Goal: Transaction & Acquisition: Book appointment/travel/reservation

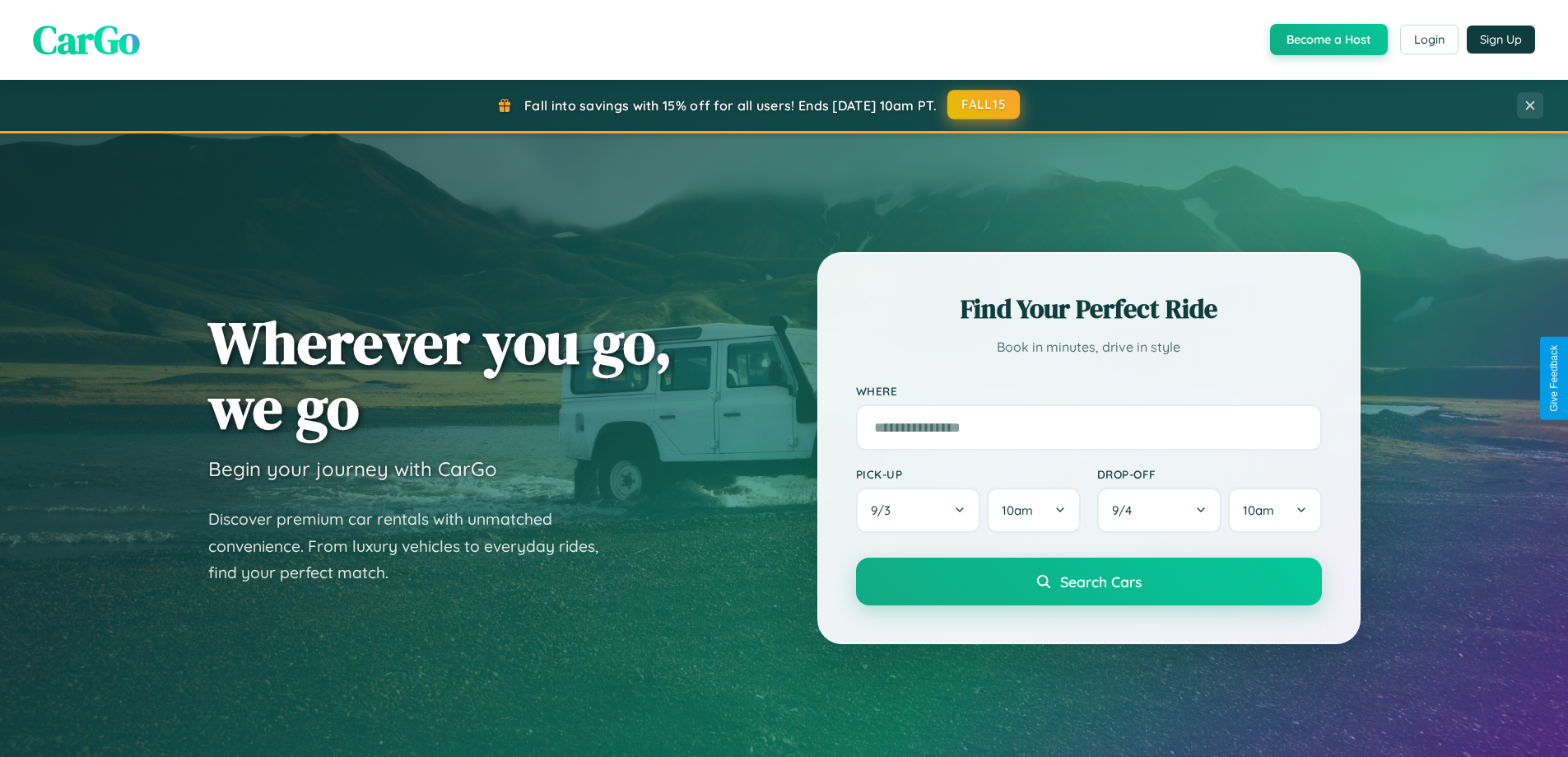
click at [985, 104] on button "FALL15" at bounding box center [984, 104] width 72 height 29
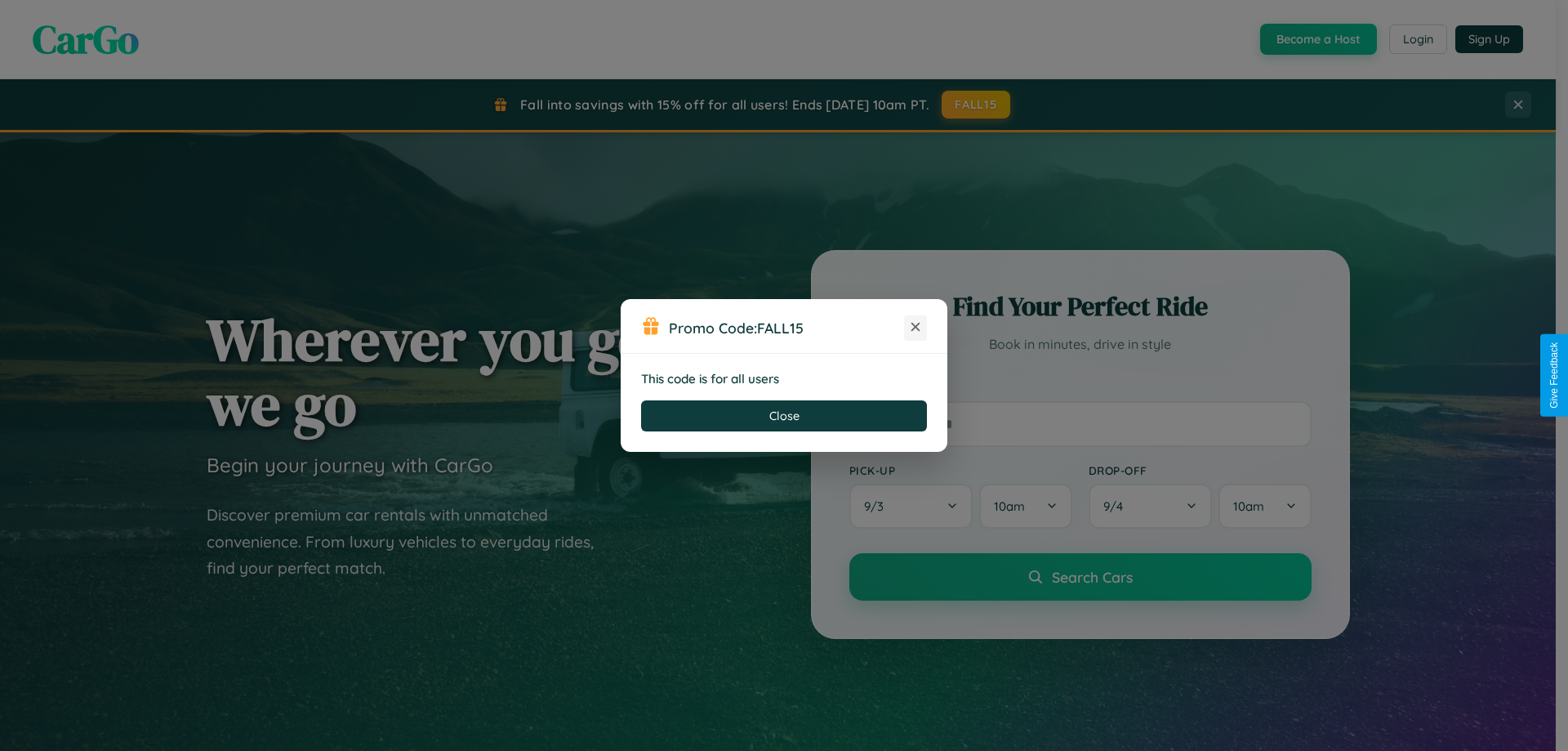
click at [916, 328] on icon at bounding box center [915, 327] width 16 height 16
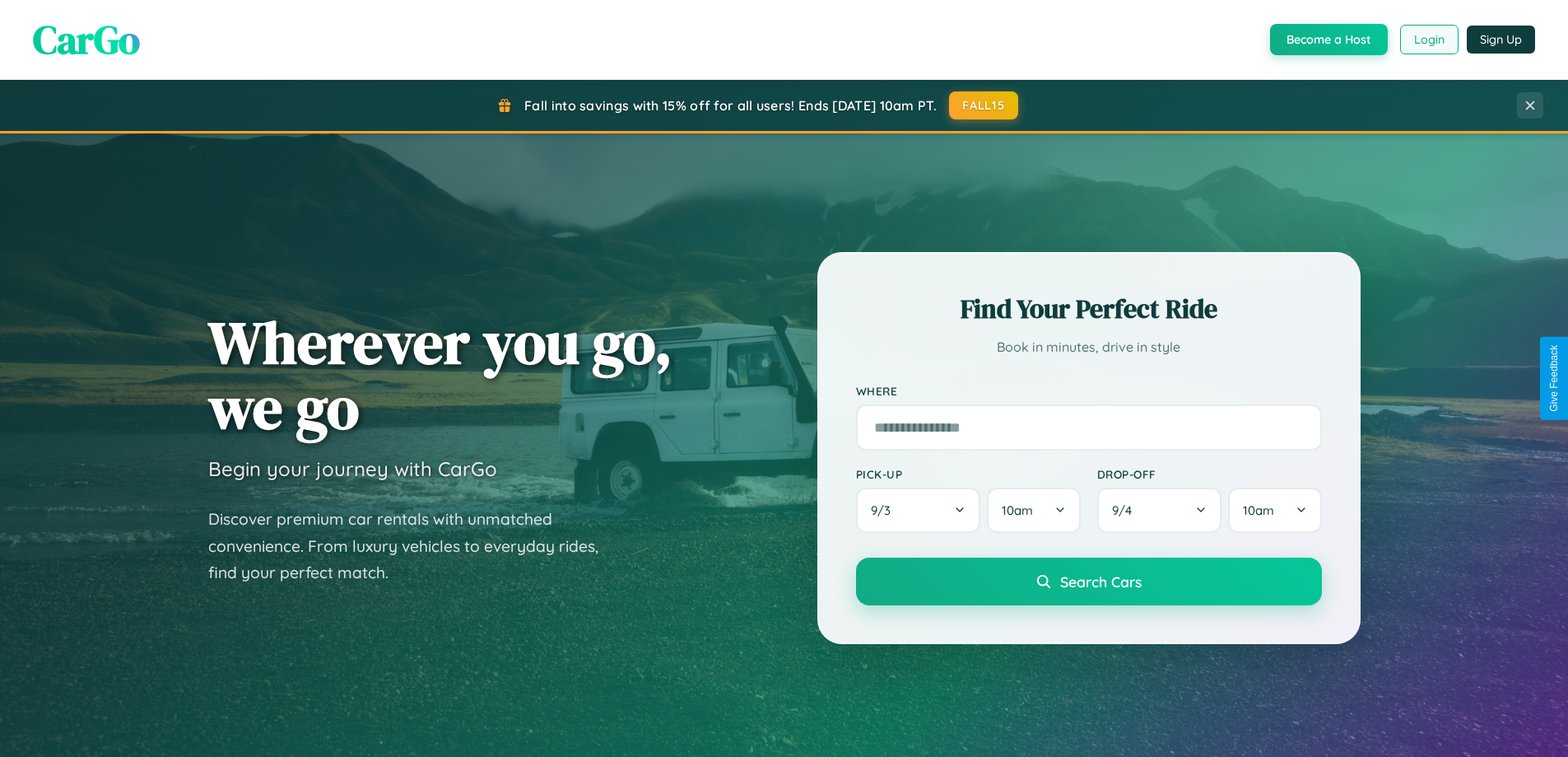
click at [1429, 40] on button "Login" at bounding box center [1430, 39] width 58 height 29
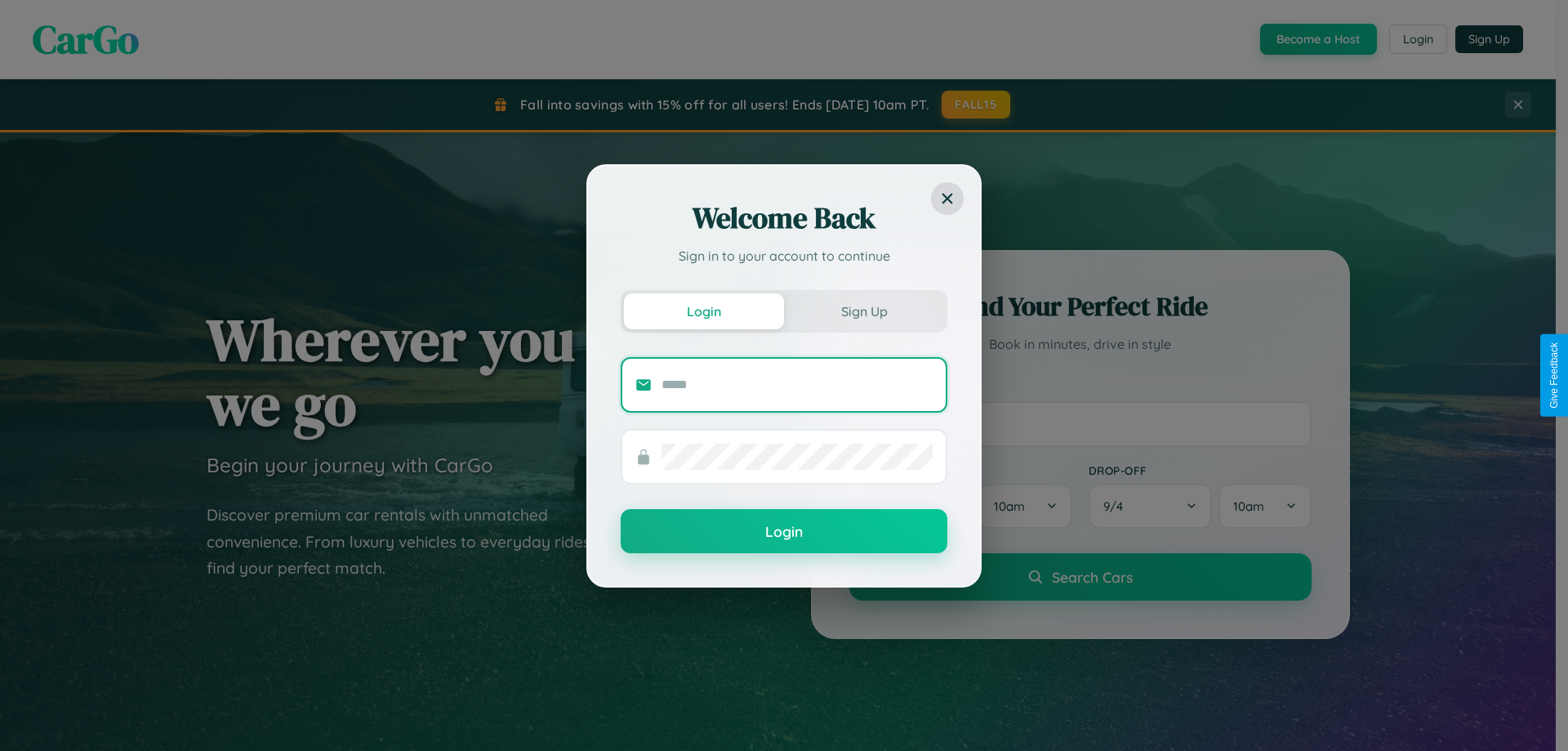
click at [797, 384] on input "text" at bounding box center [797, 385] width 271 height 26
type input "**********"
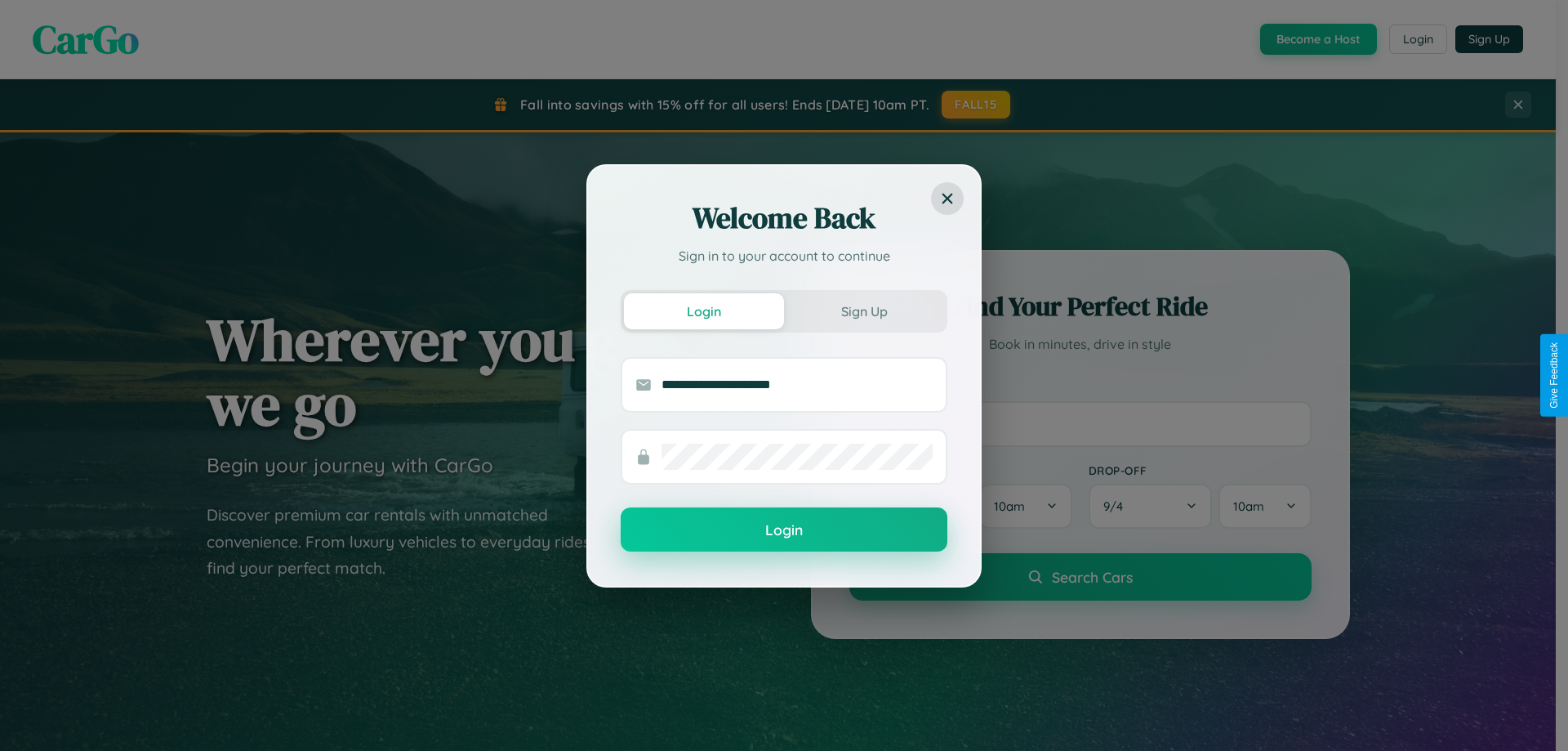
click at [784, 531] on button "Login" at bounding box center [784, 530] width 327 height 44
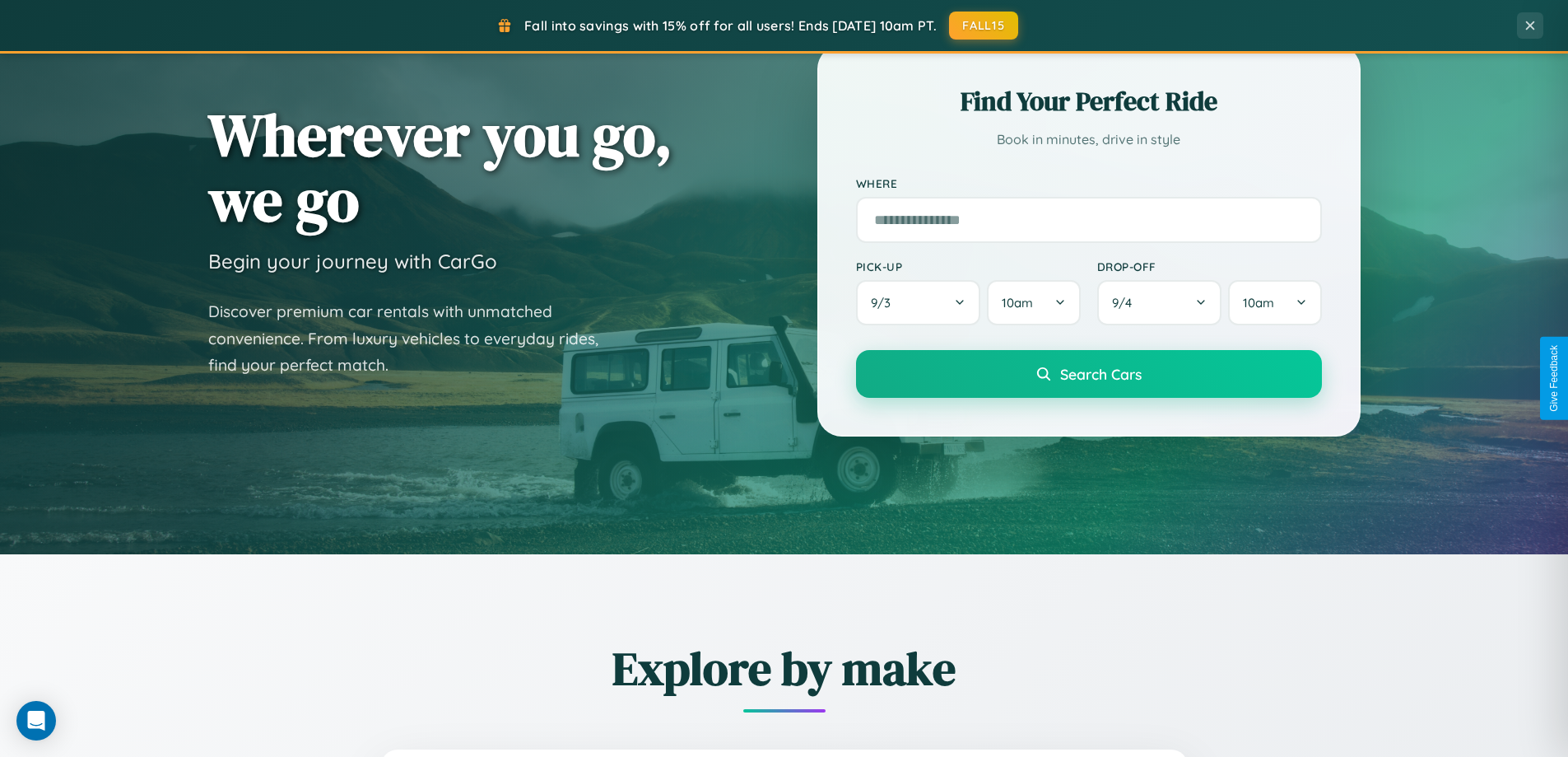
scroll to position [710, 0]
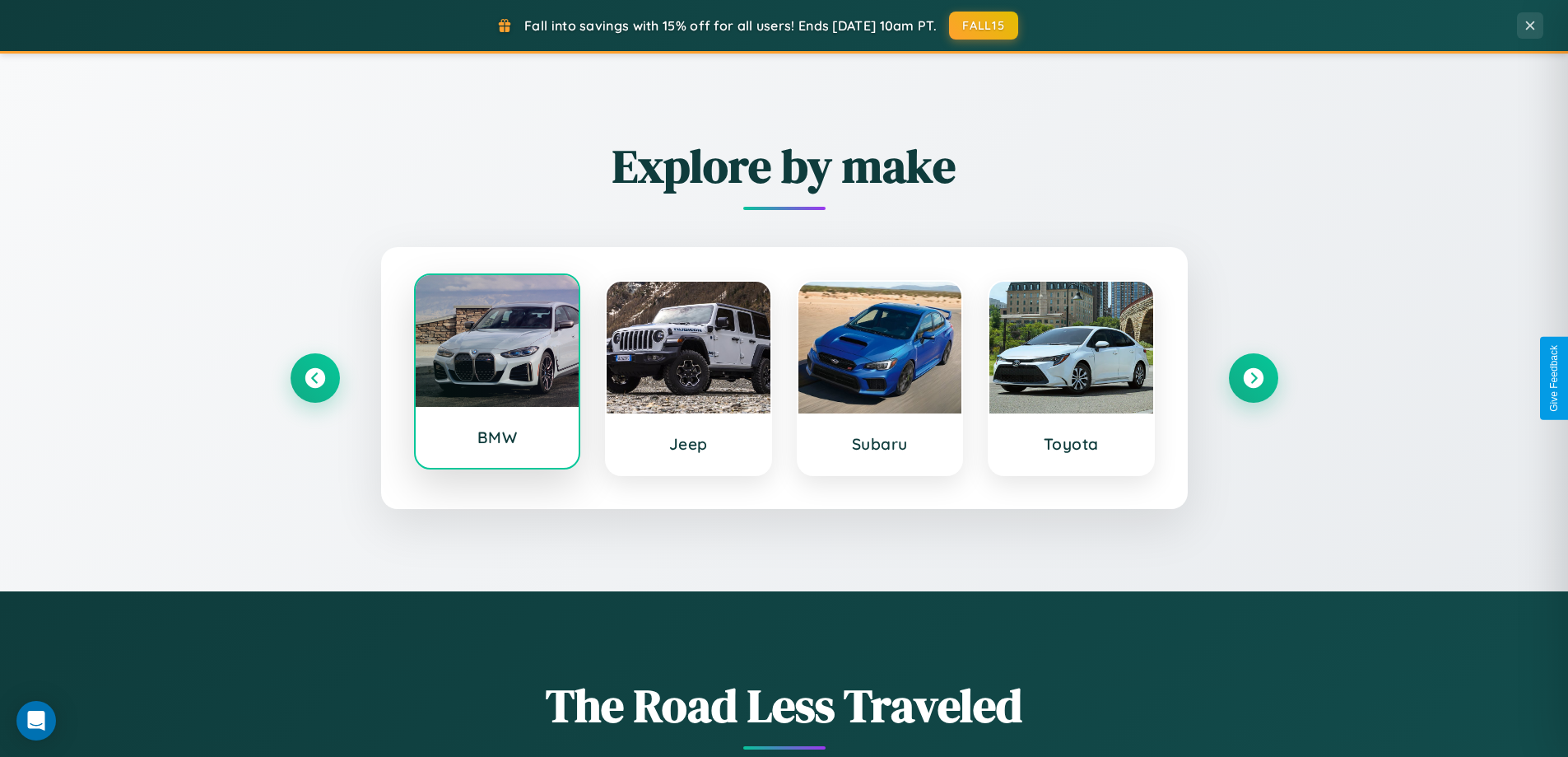
click at [497, 371] on div at bounding box center [498, 340] width 164 height 132
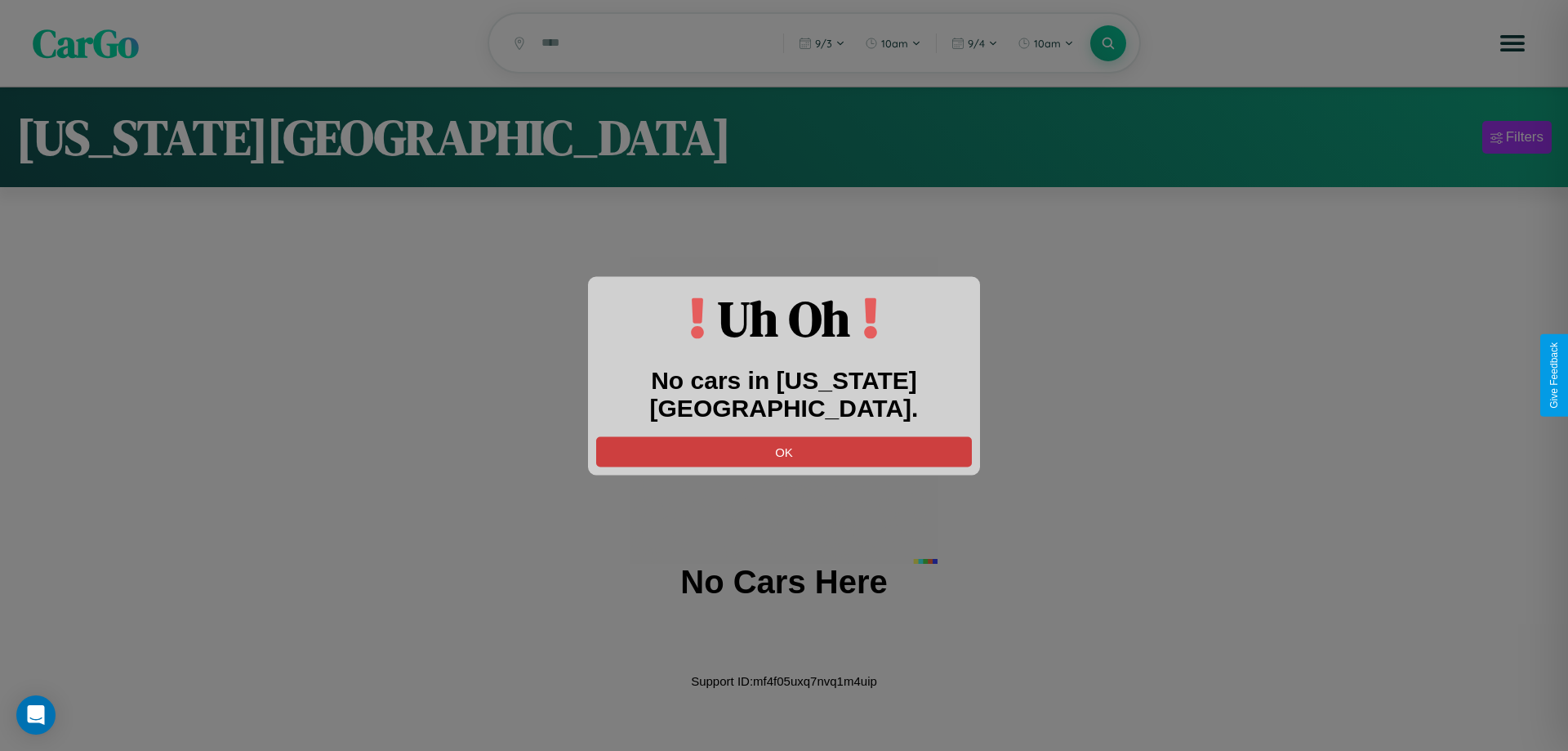
click at [784, 436] on button "OK" at bounding box center [784, 450] width 376 height 30
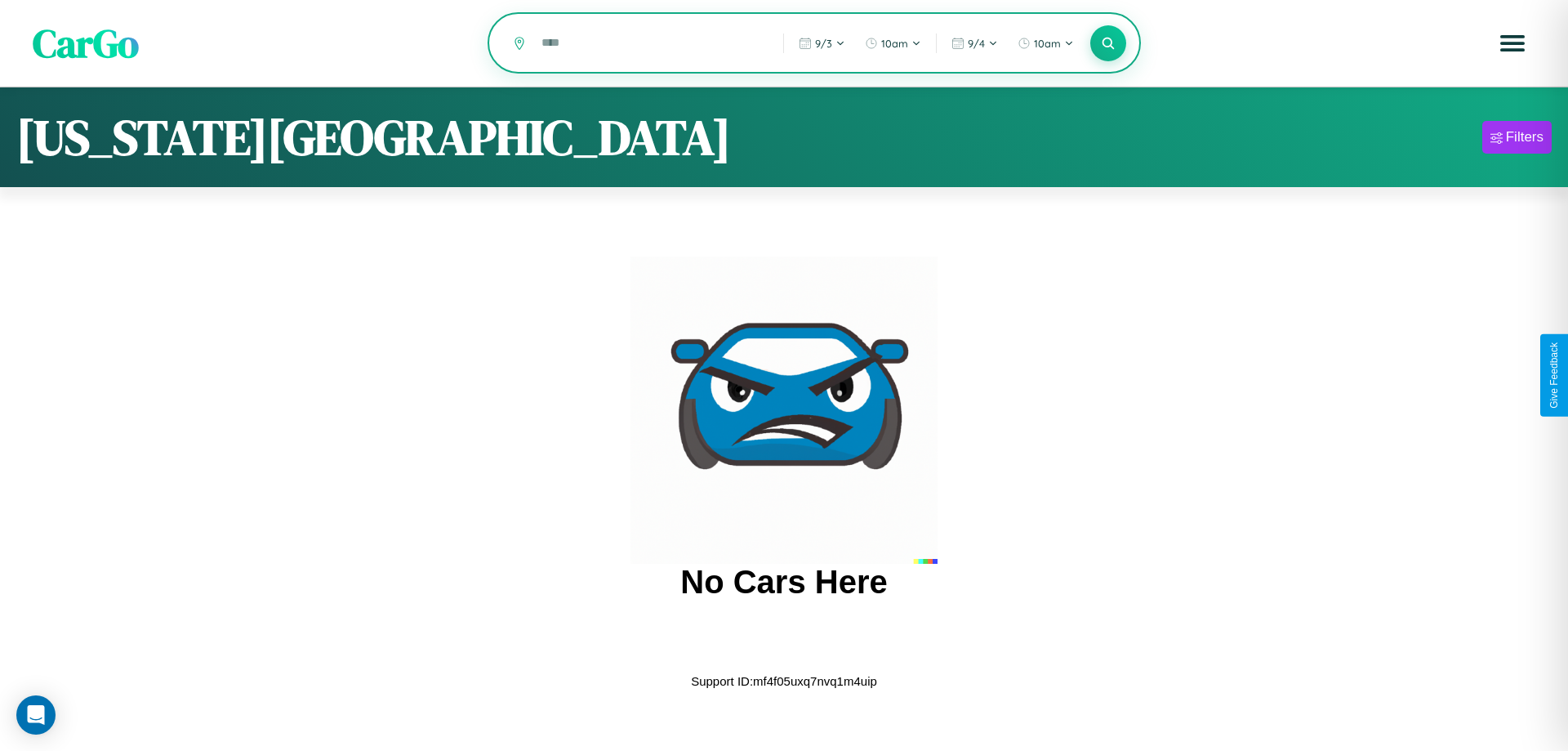
click at [650, 44] on input "text" at bounding box center [650, 43] width 234 height 29
click at [1108, 44] on icon at bounding box center [1108, 43] width 15 height 15
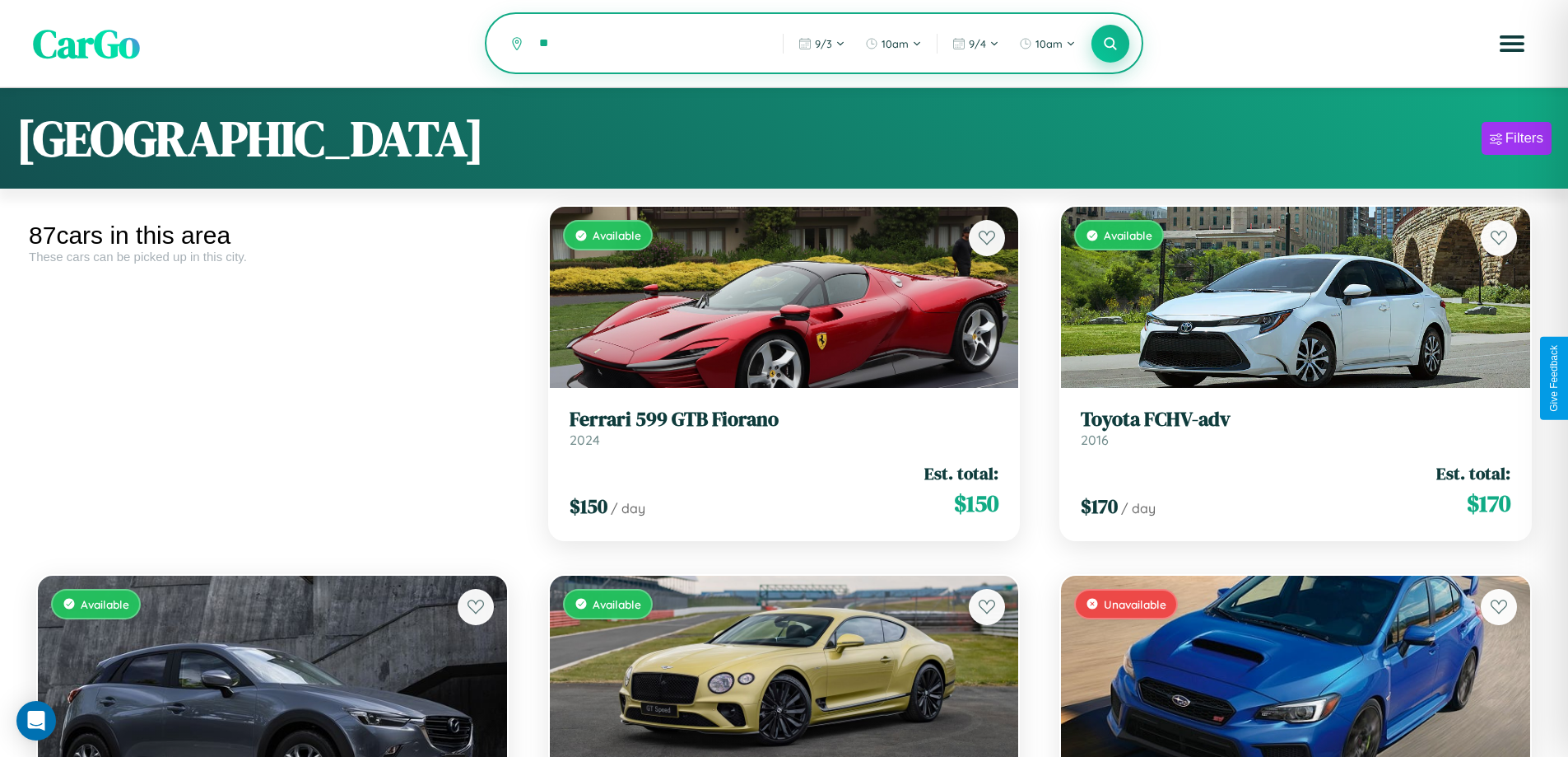
type input "*"
type input "*********"
click at [1110, 45] on icon at bounding box center [1111, 43] width 16 height 16
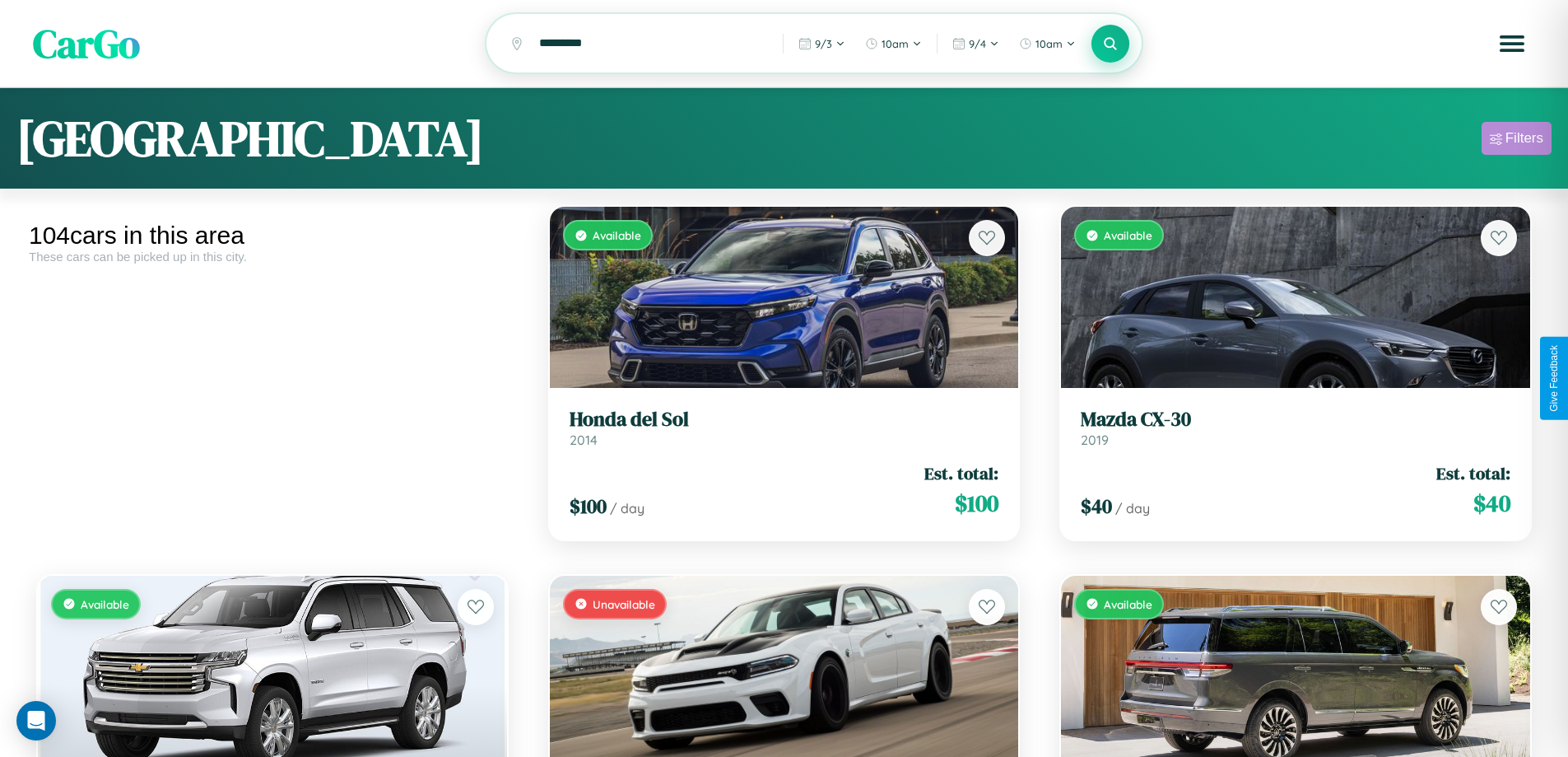
click at [1516, 141] on div "Filters" at bounding box center [1524, 138] width 38 height 17
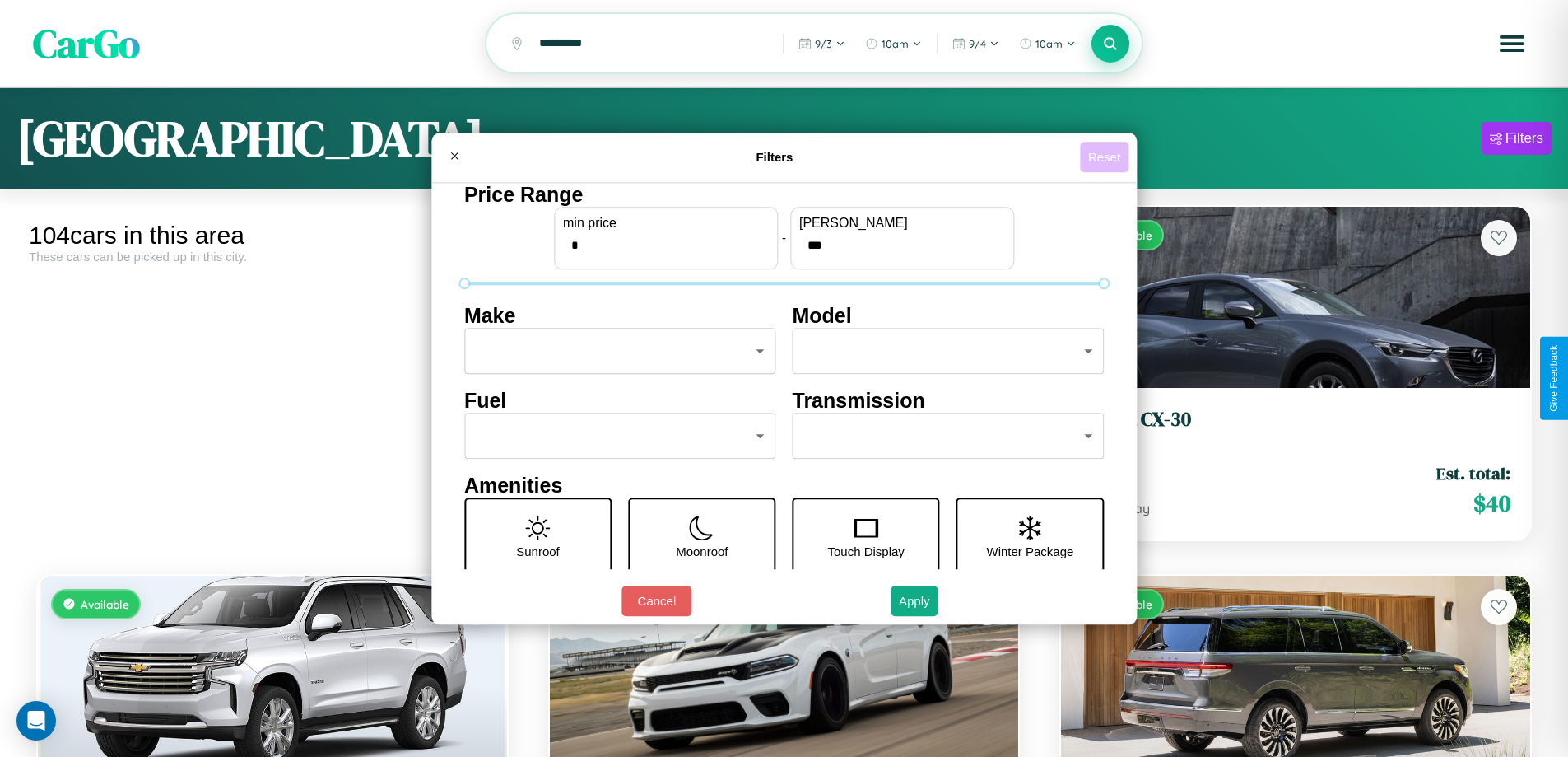
click at [1106, 157] on button "Reset" at bounding box center [1104, 156] width 49 height 30
